Goal: Browse casually

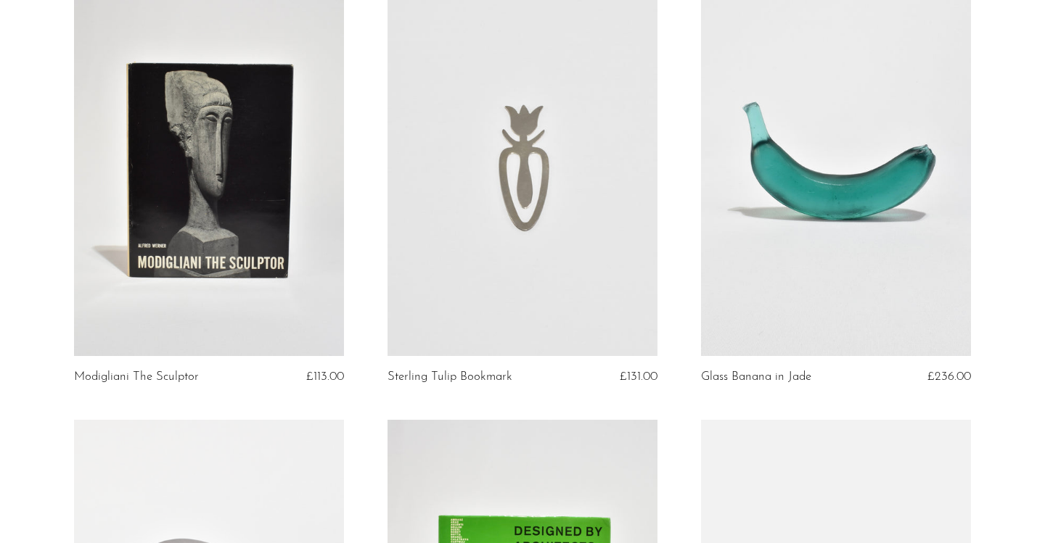
scroll to position [596, 0]
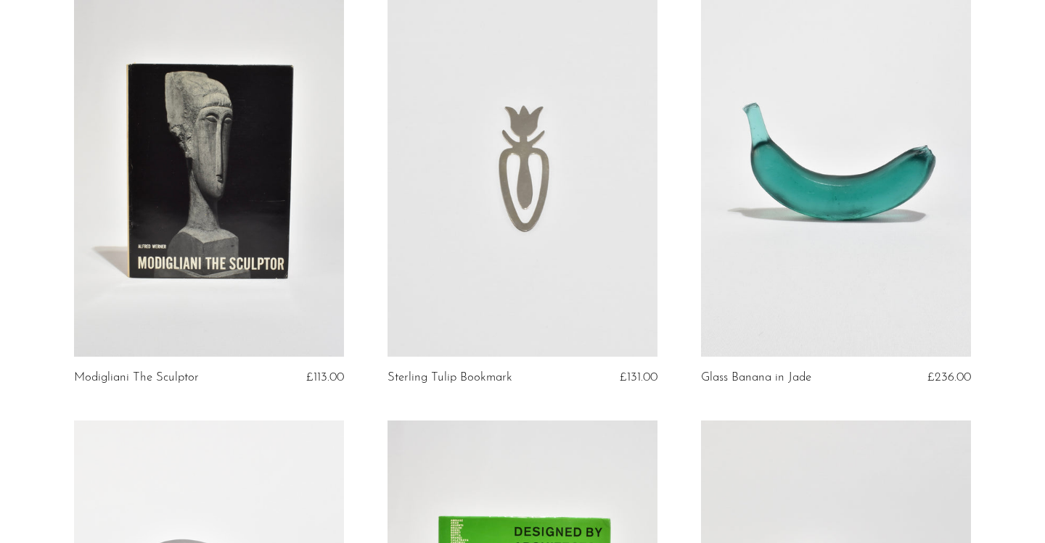
click at [614, 232] on link at bounding box center [522, 168] width 270 height 378
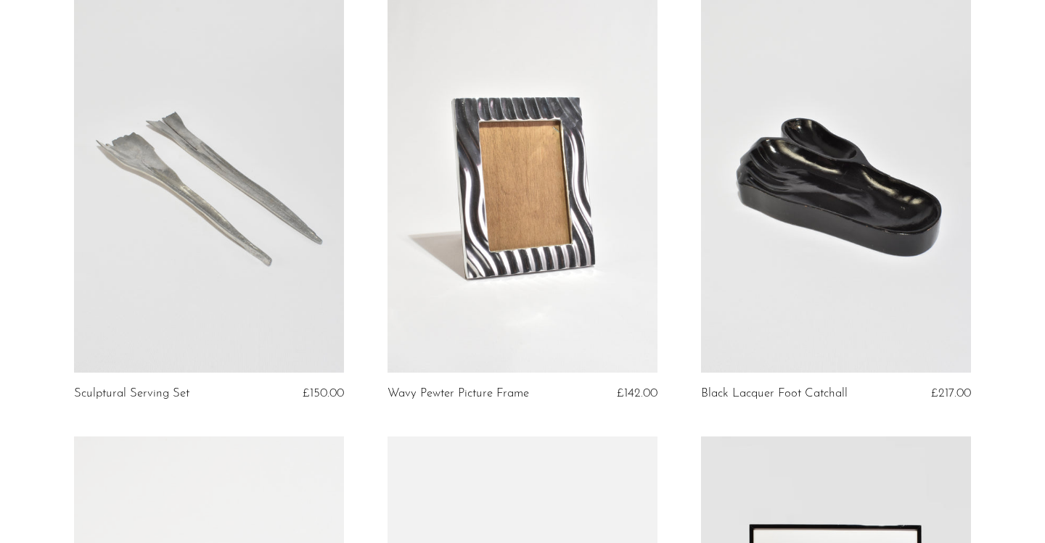
scroll to position [1957, 0]
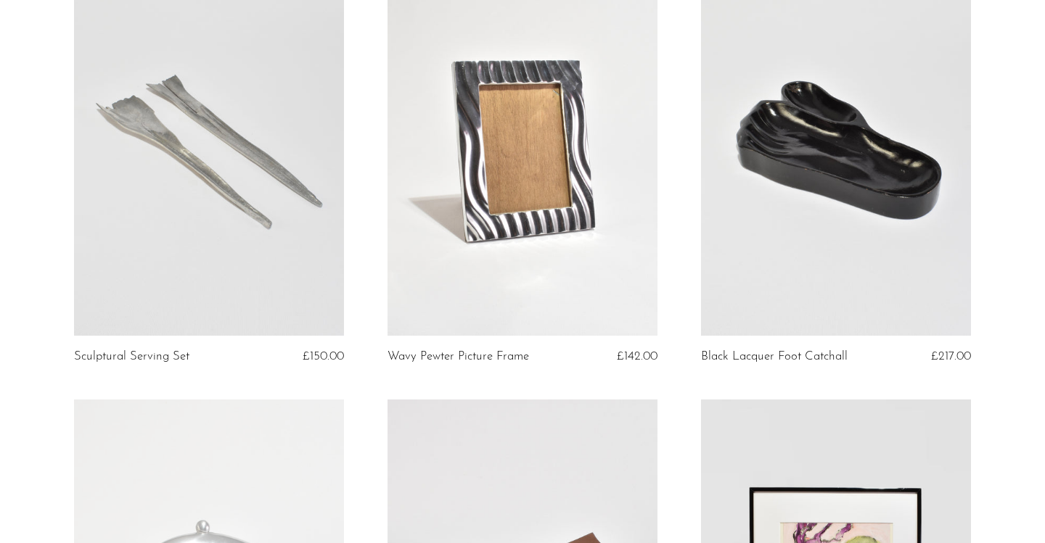
click at [274, 199] on link at bounding box center [209, 147] width 270 height 378
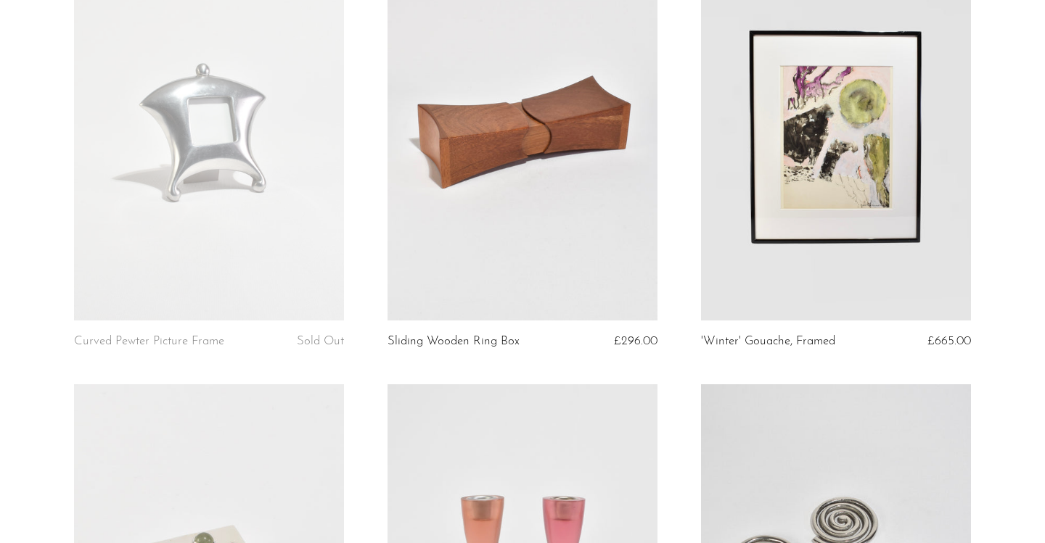
scroll to position [2415, 0]
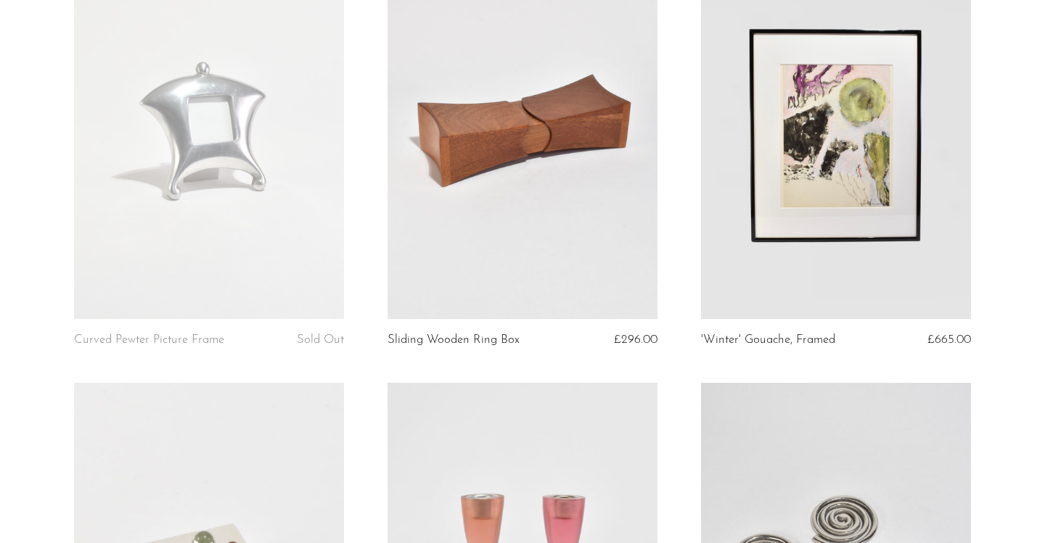
click at [191, 181] on link at bounding box center [209, 130] width 270 height 378
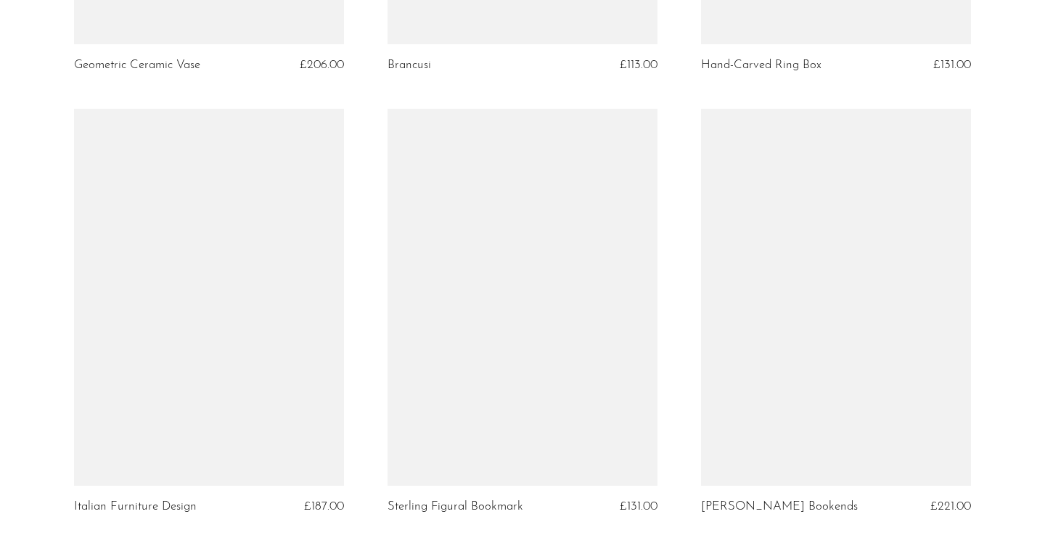
scroll to position [4592, 0]
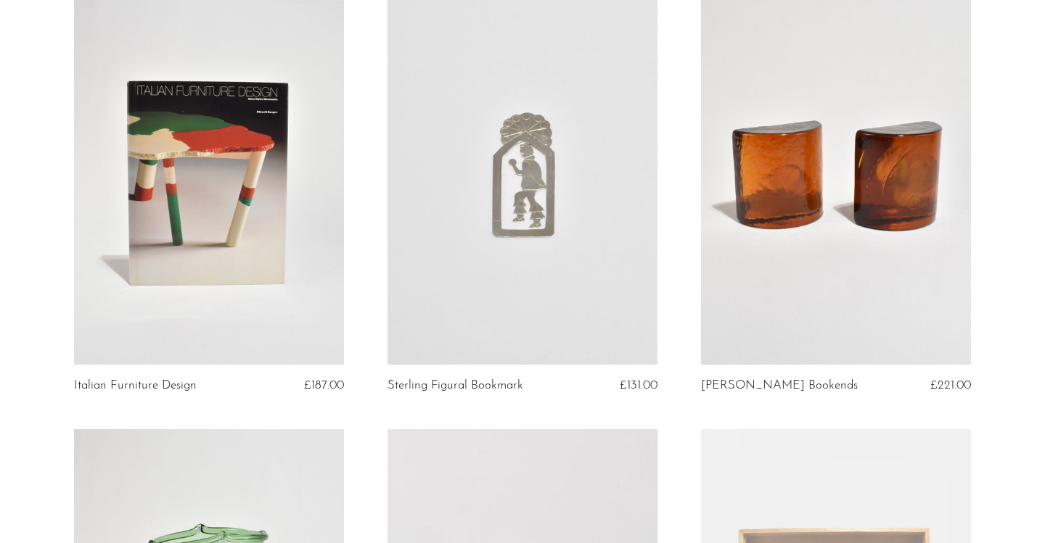
click at [474, 136] on link at bounding box center [522, 177] width 270 height 378
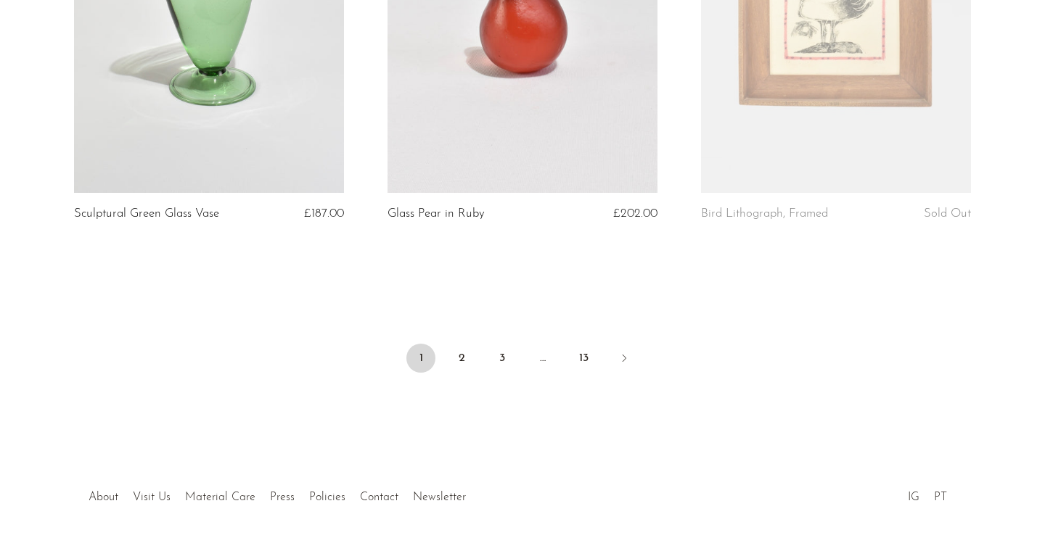
scroll to position [5228, 0]
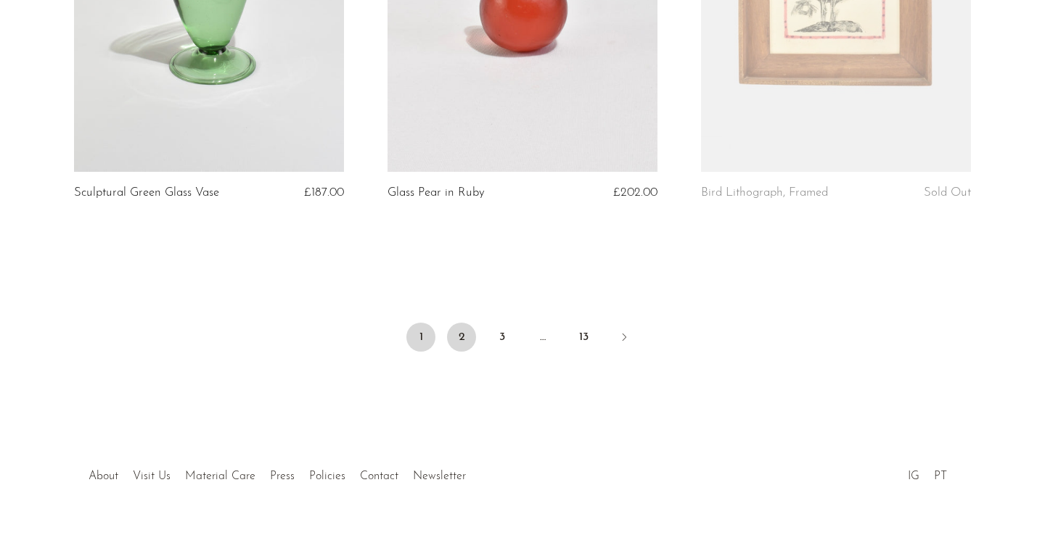
click at [461, 334] on link "2" at bounding box center [461, 337] width 29 height 29
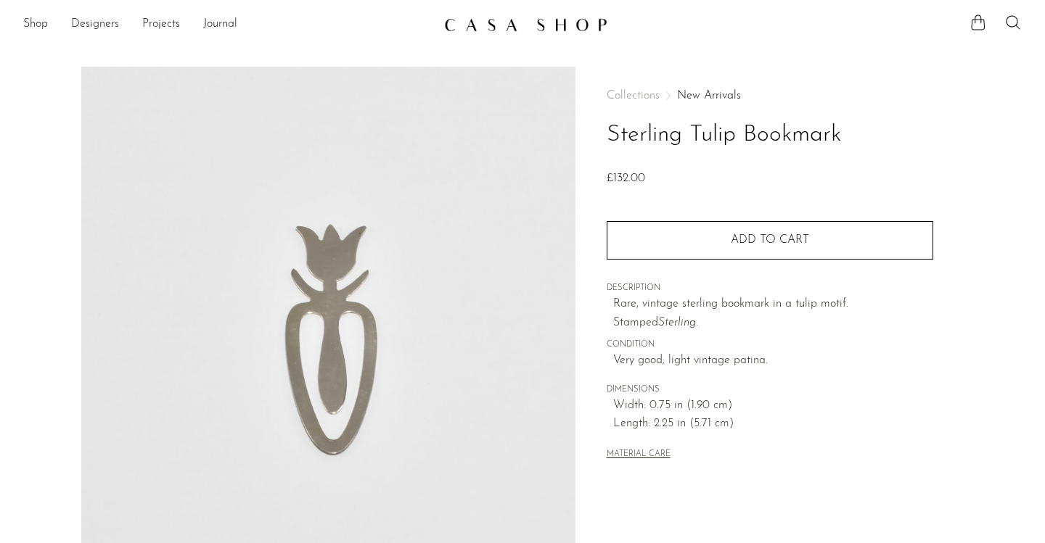
click at [323, 300] on img at bounding box center [328, 339] width 494 height 544
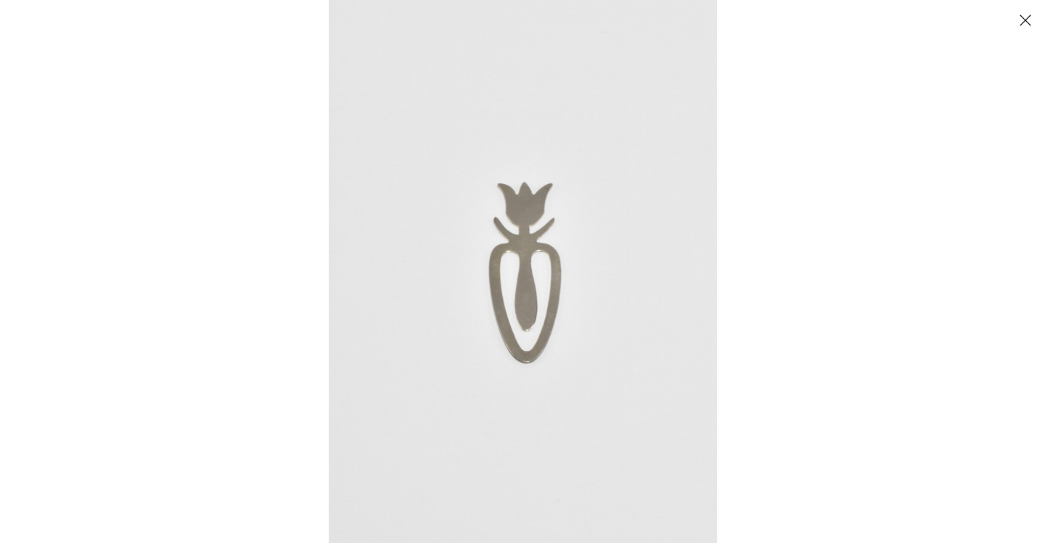
click at [1027, 12] on button "Close" at bounding box center [1024, 19] width 25 height 25
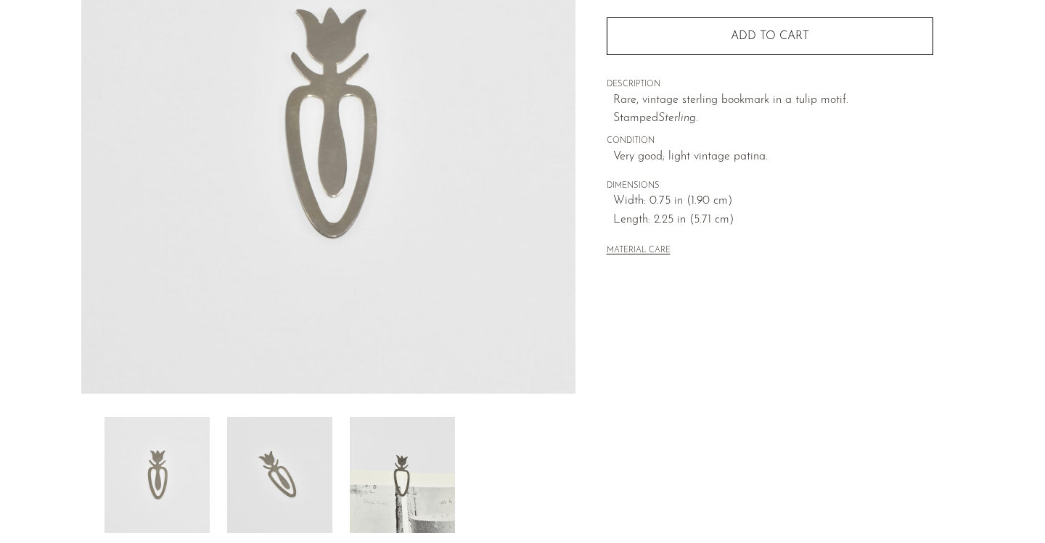
scroll to position [401, 0]
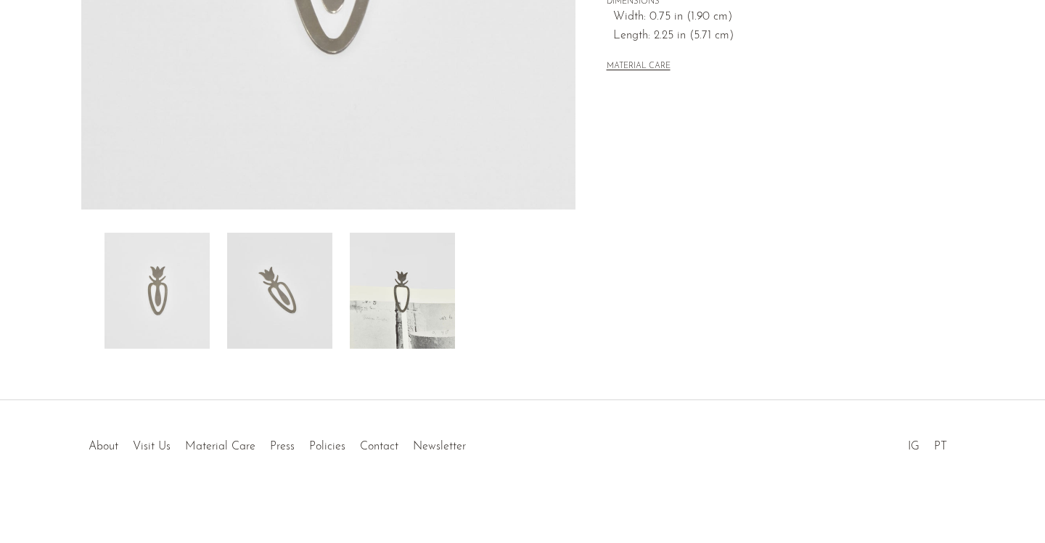
click at [311, 251] on img at bounding box center [279, 291] width 105 height 116
click at [175, 292] on img at bounding box center [156, 291] width 105 height 116
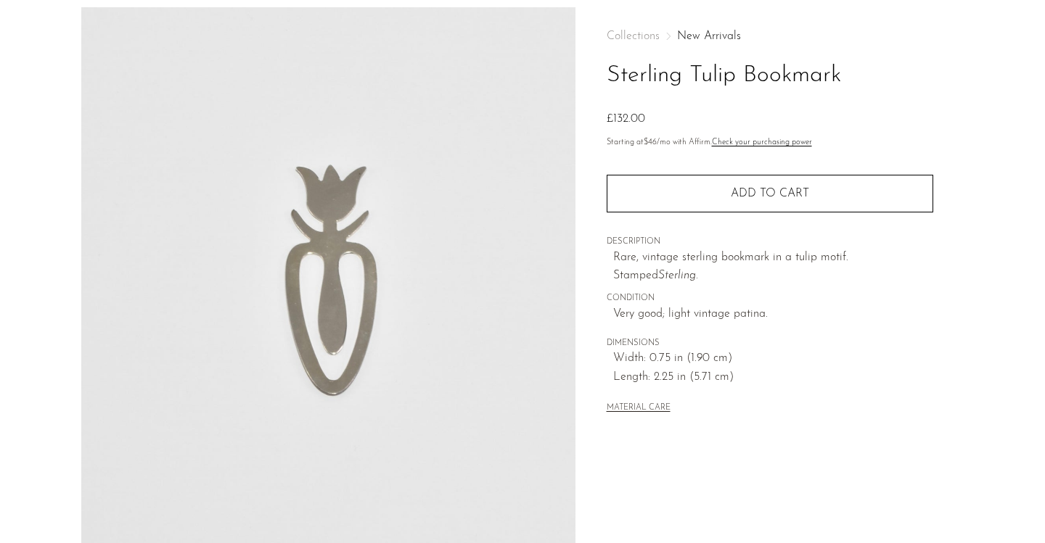
scroll to position [0, 0]
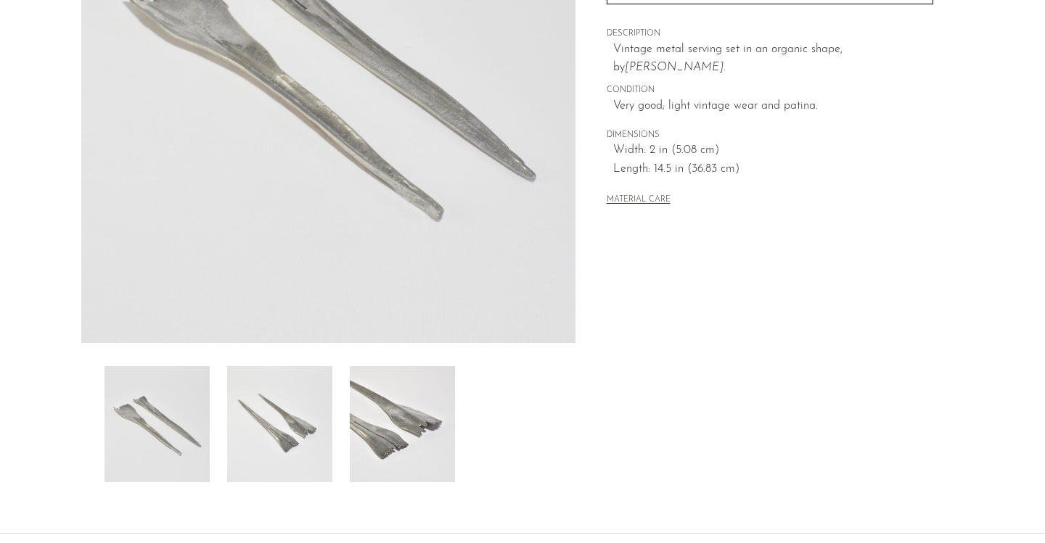
scroll to position [279, 0]
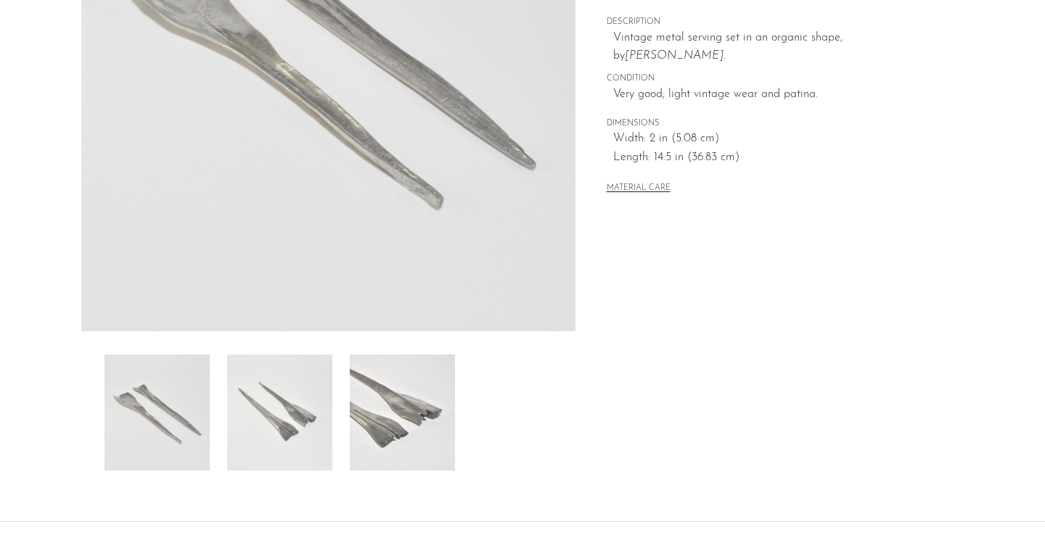
click at [430, 436] on img at bounding box center [402, 413] width 105 height 116
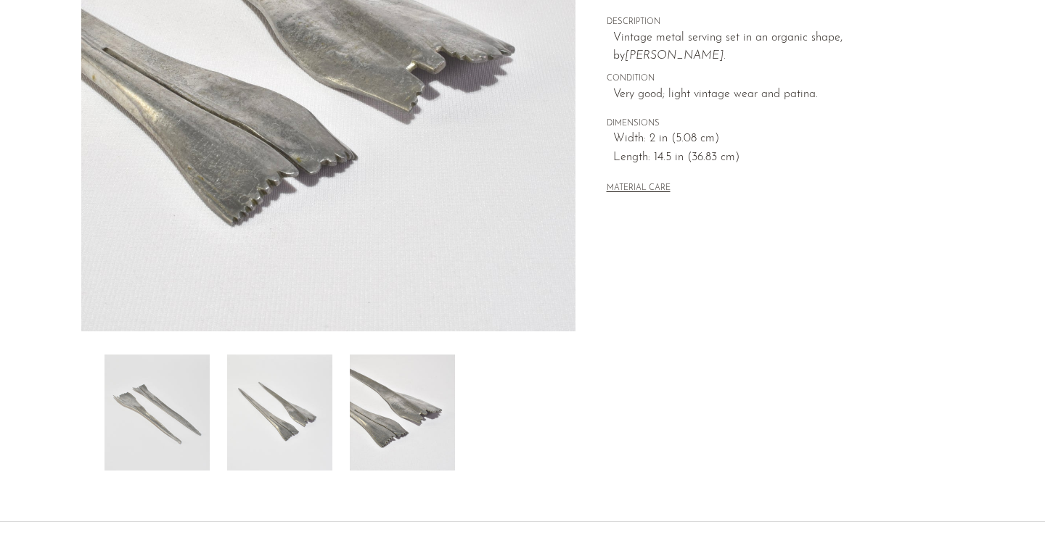
scroll to position [286, 0]
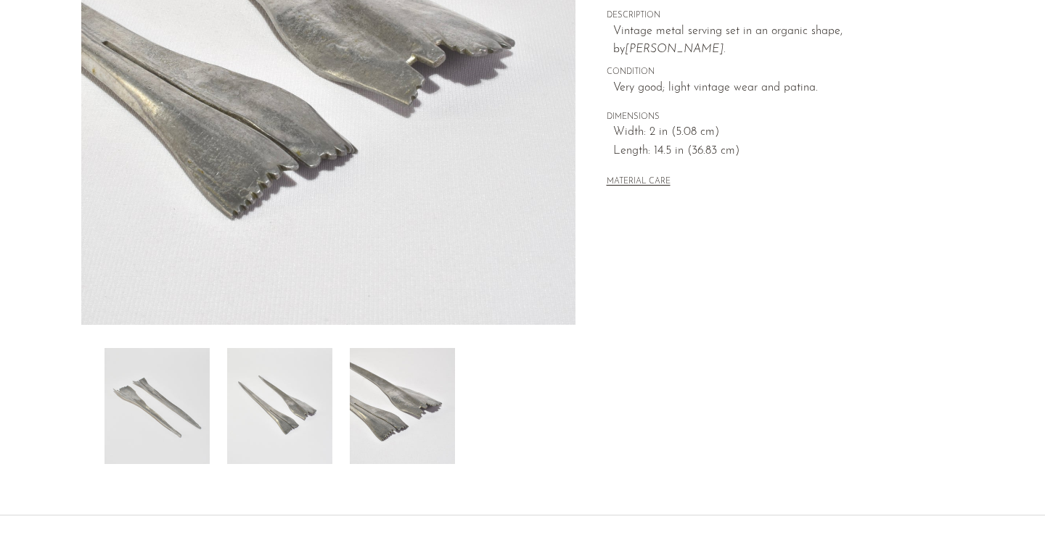
click at [300, 385] on img at bounding box center [279, 406] width 105 height 116
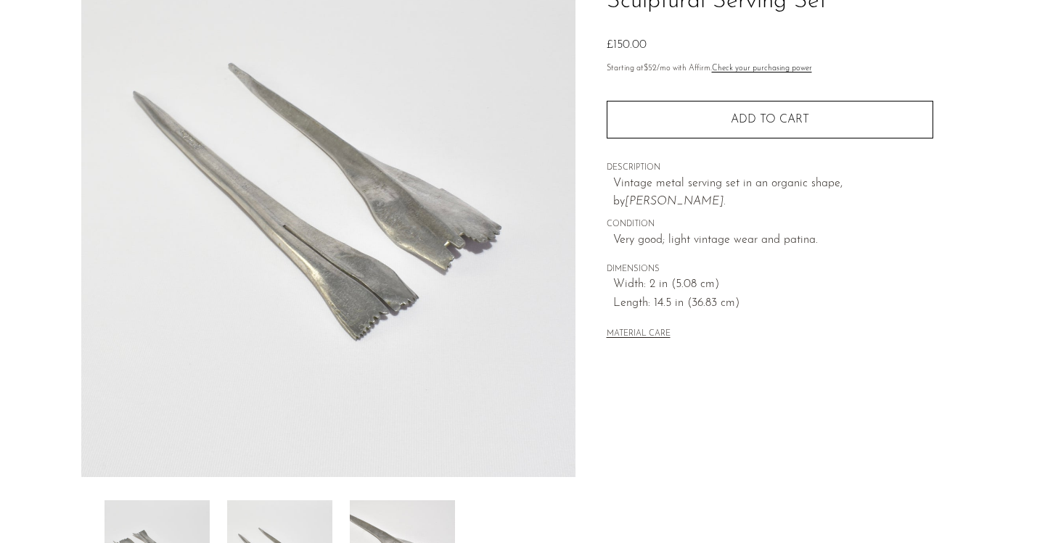
scroll to position [130, 0]
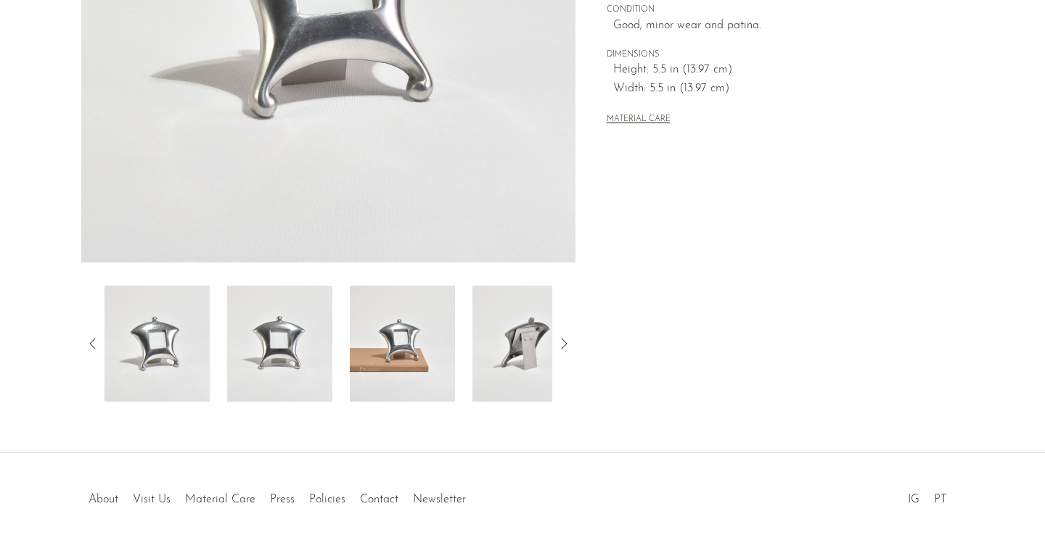
scroll to position [349, 0]
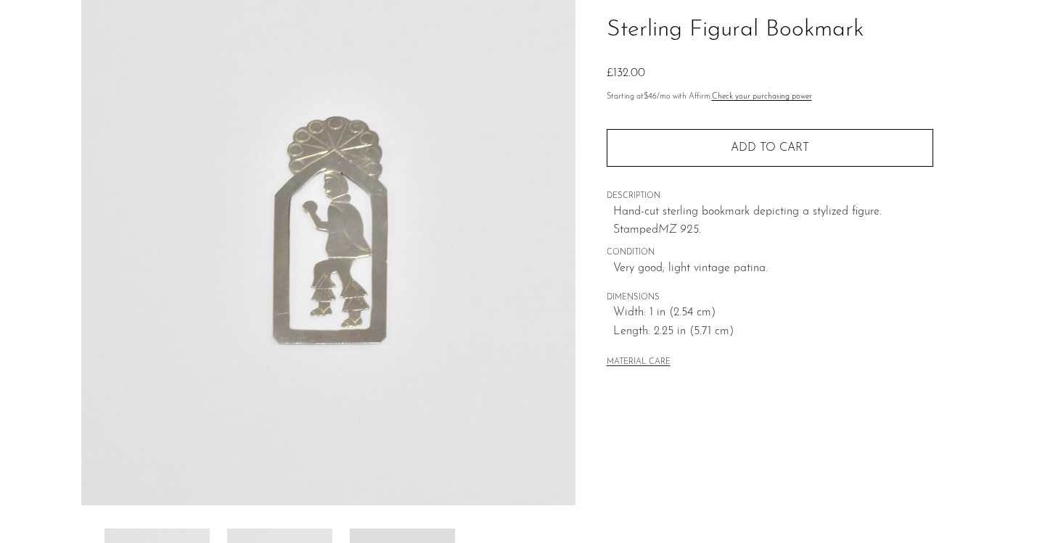
scroll to position [104, 0]
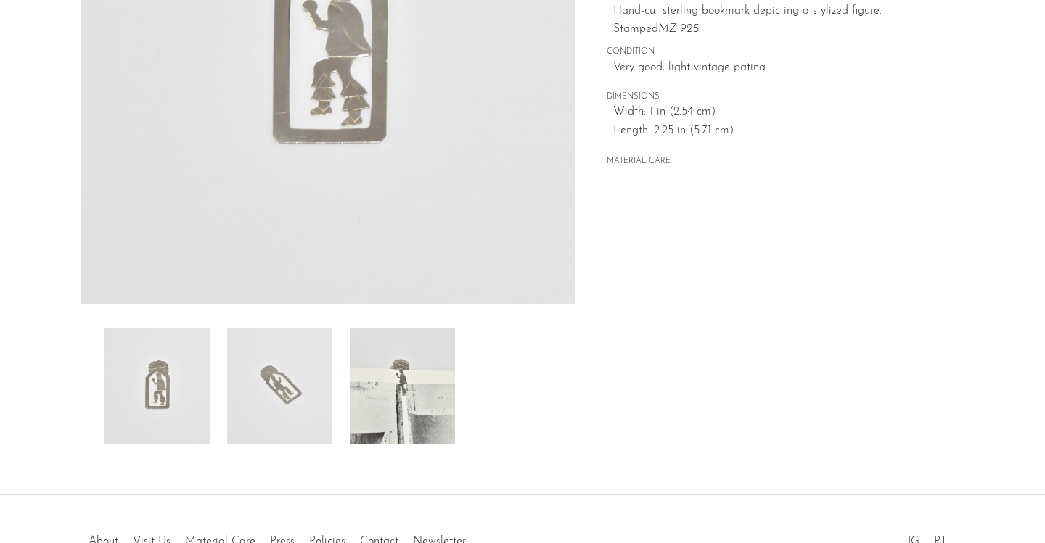
click at [279, 380] on img at bounding box center [279, 386] width 105 height 116
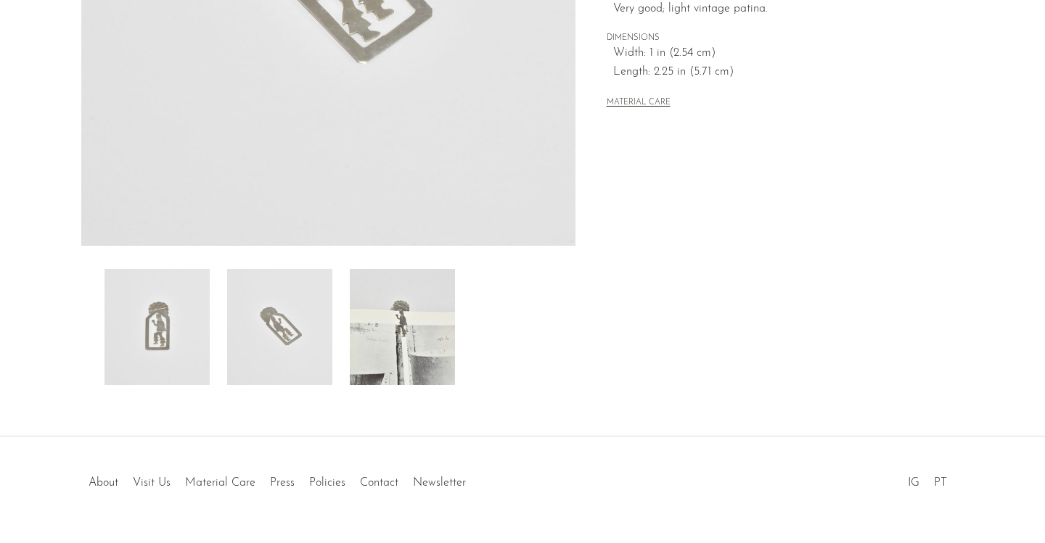
click at [186, 325] on img at bounding box center [156, 327] width 105 height 116
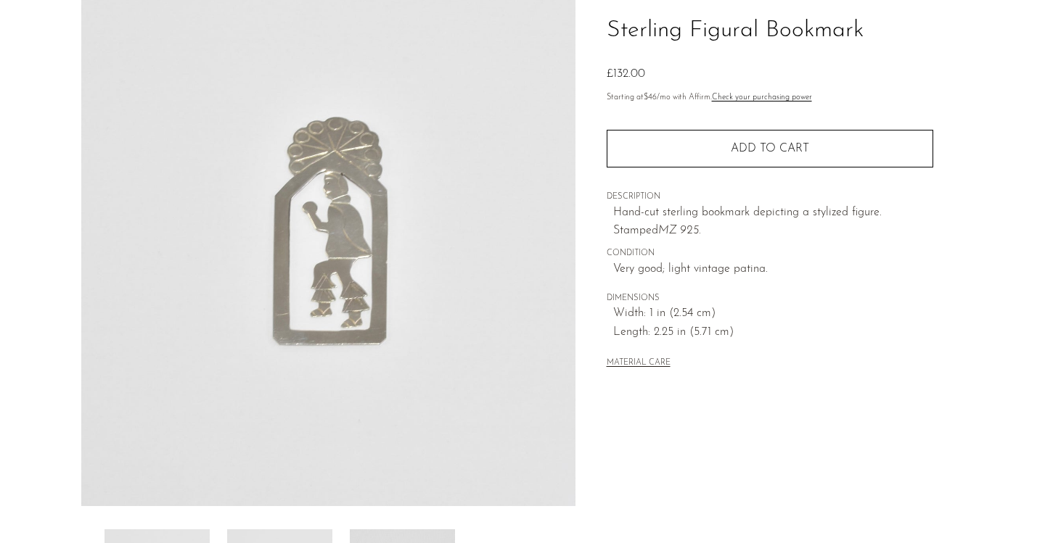
scroll to position [106, 0]
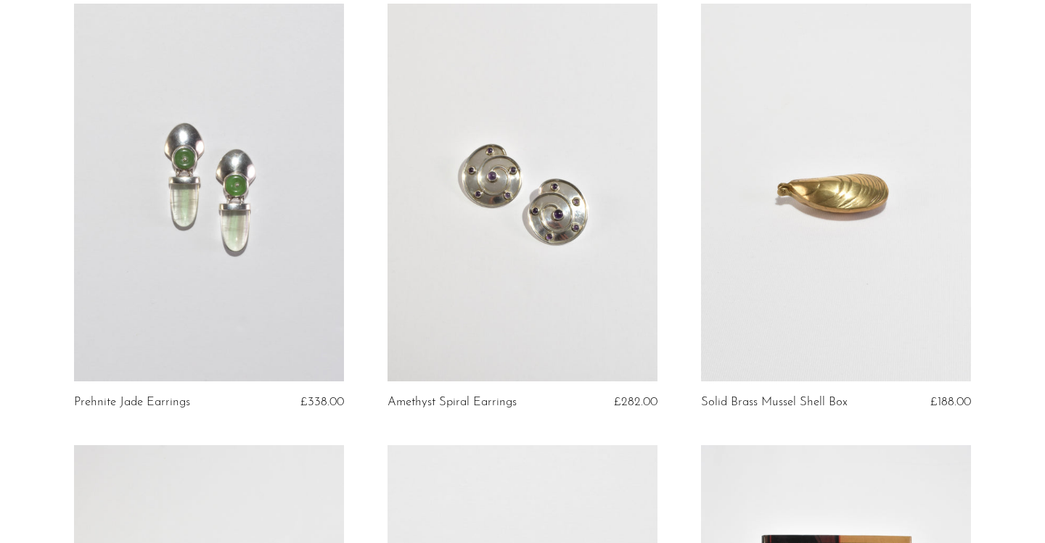
scroll to position [128, 0]
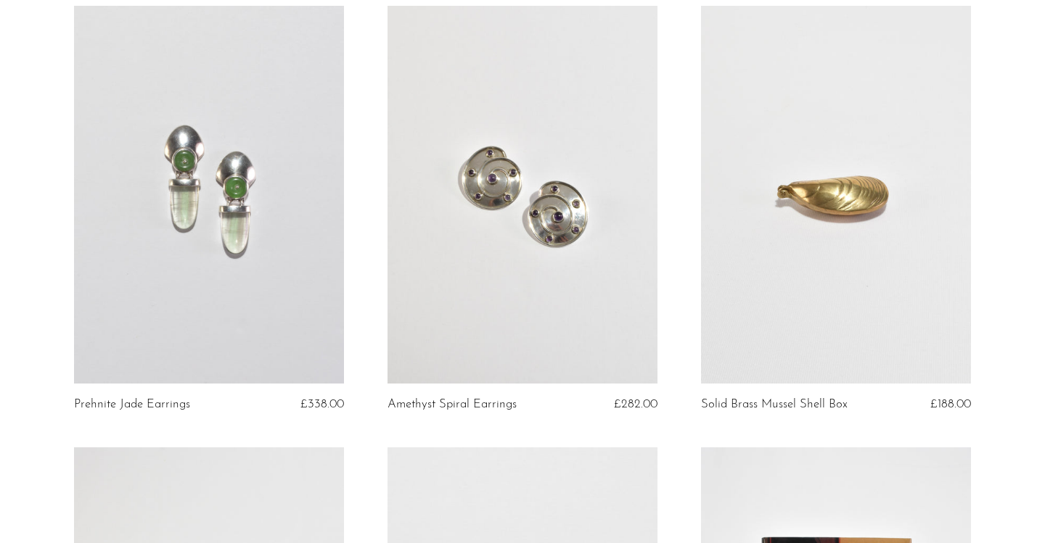
click at [461, 334] on link at bounding box center [522, 195] width 270 height 378
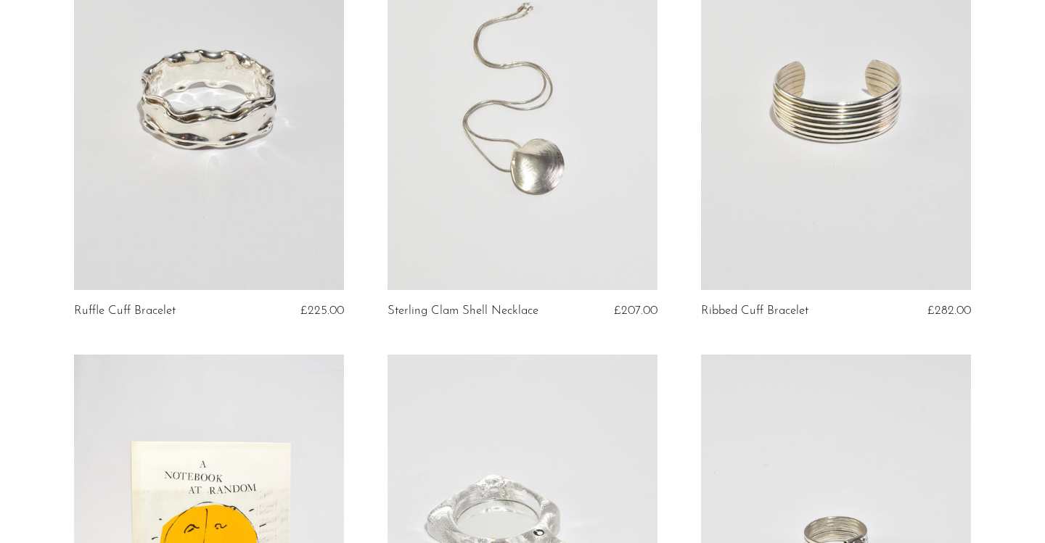
scroll to position [2888, 0]
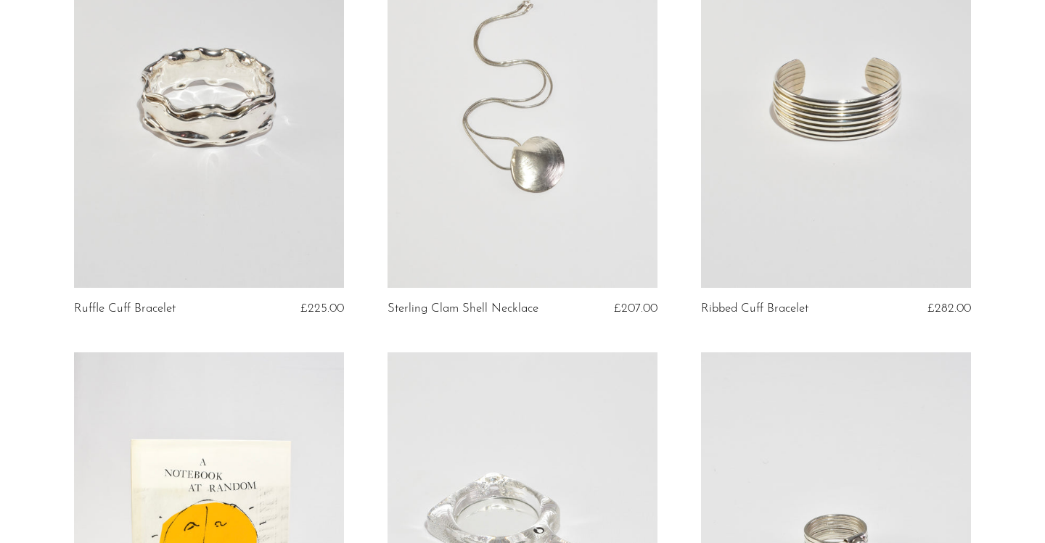
click at [559, 196] on link at bounding box center [522, 99] width 270 height 378
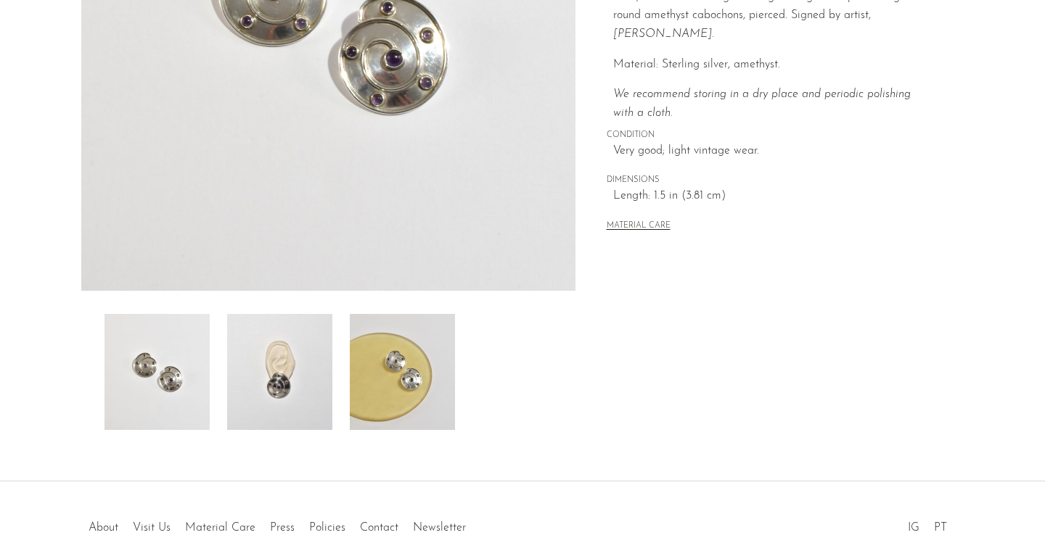
scroll to position [329, 0]
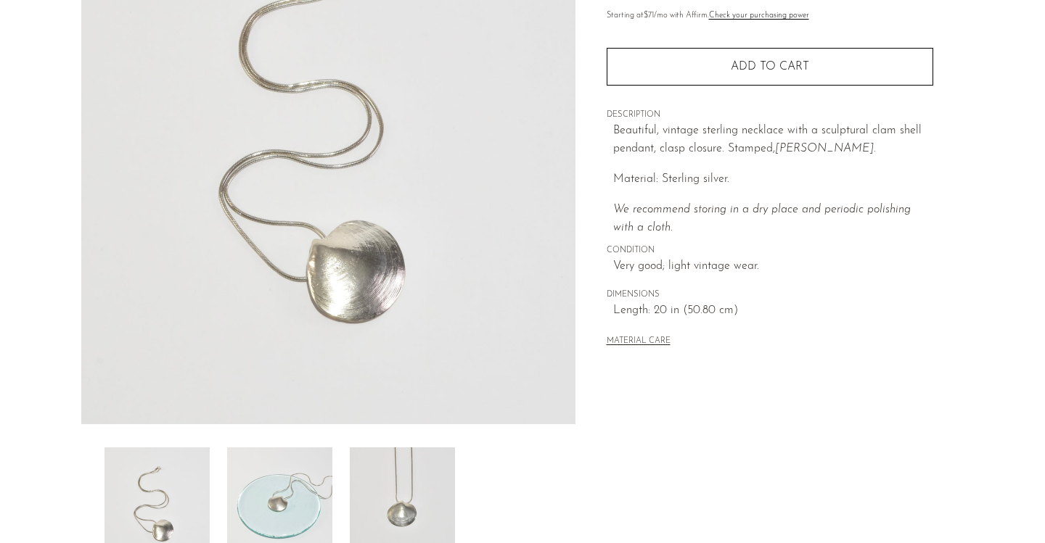
scroll to position [186, 0]
